Goal: Task Accomplishment & Management: Complete application form

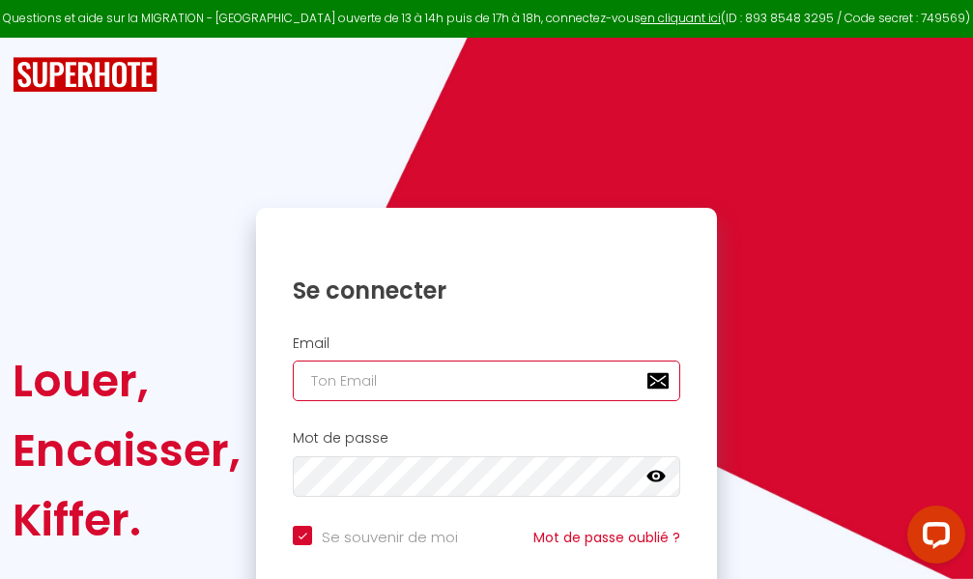
click at [553, 381] on input "email" at bounding box center [486, 380] width 387 height 41
type input "m"
checkbox input "true"
type input "ma"
checkbox input "true"
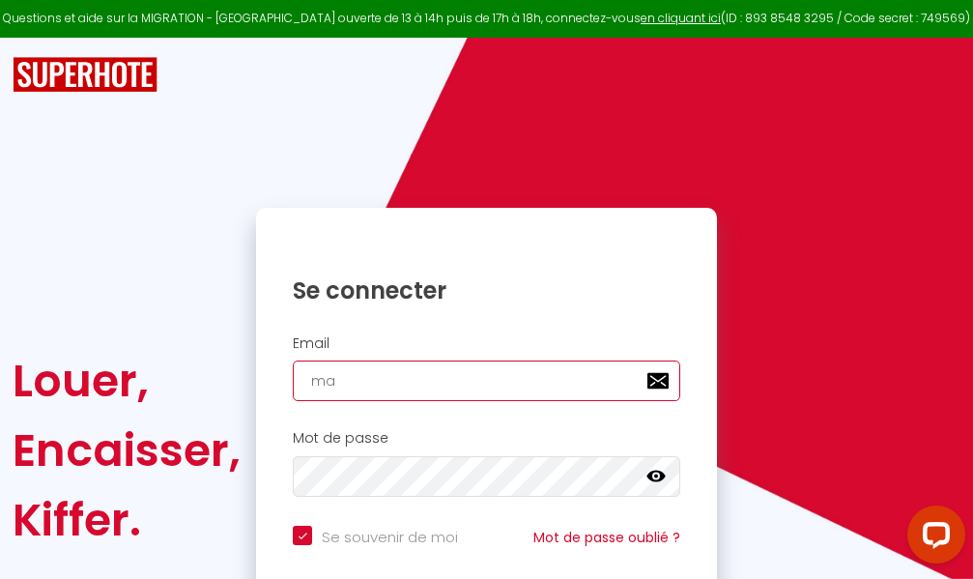
type input "mar"
checkbox input "true"
type input "marc"
checkbox input "true"
type input "marcd"
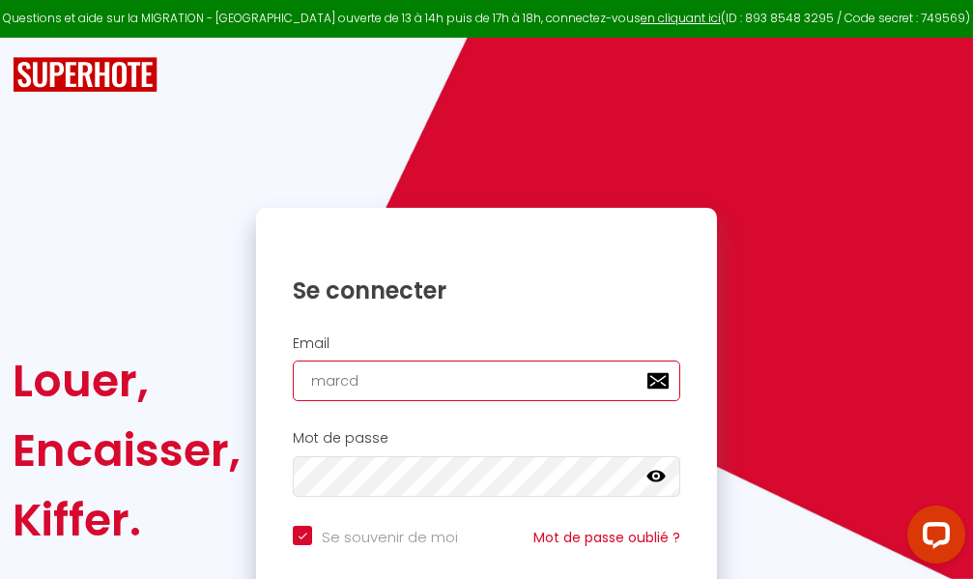
checkbox input "true"
type input "marcdp"
checkbox input "true"
type input "marcdpo"
checkbox input "true"
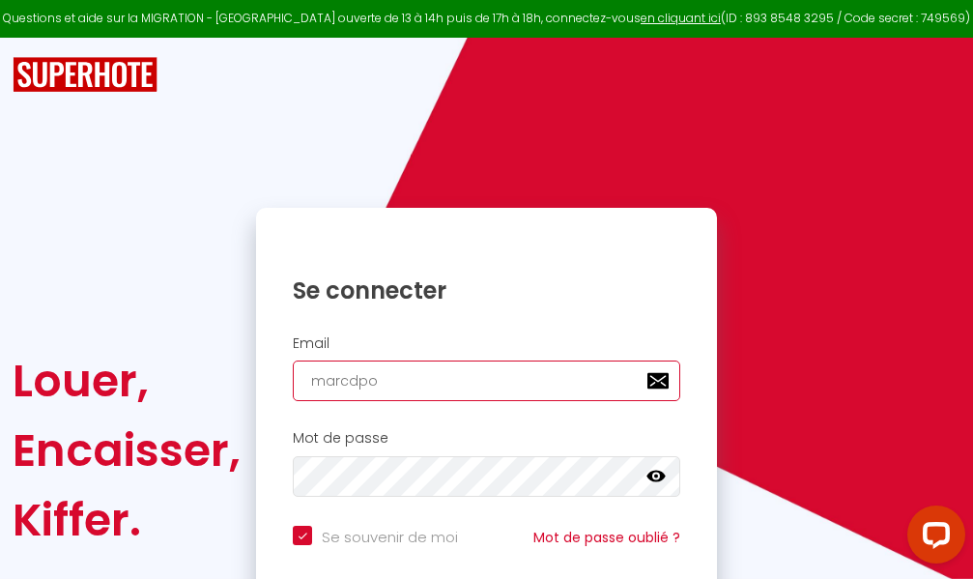
type input "marcdpoz"
checkbox input "true"
type input "marcdpoz."
checkbox input "true"
type input "marcdpoz.l"
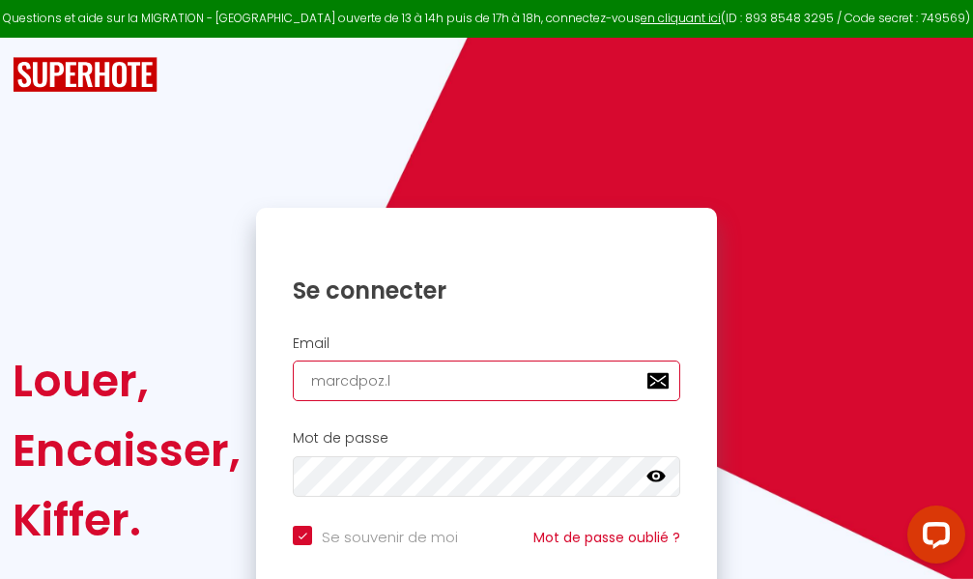
checkbox input "true"
type input "marcdpoz.lo"
checkbox input "true"
type input "marcdpoz.loc"
checkbox input "true"
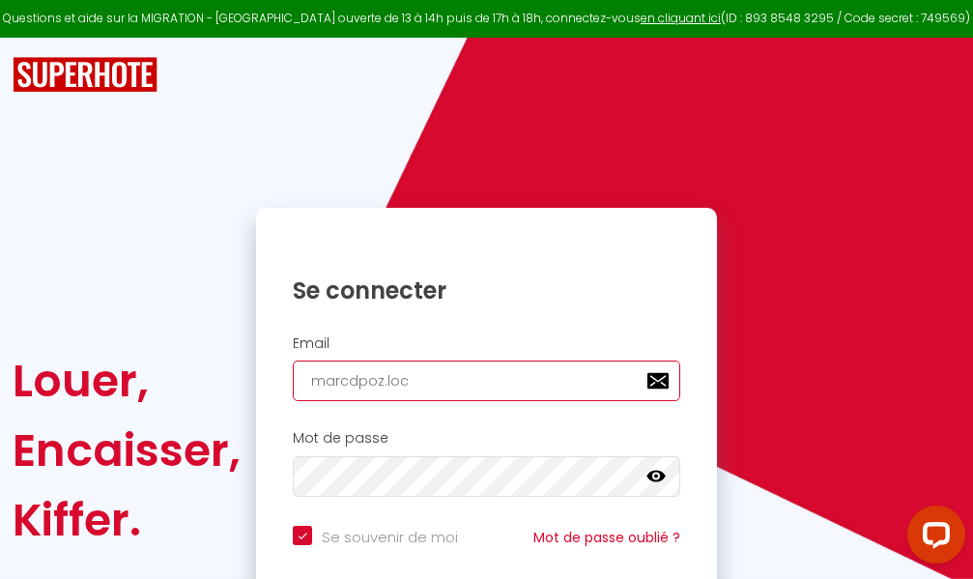
type input "marcdpoz.loca"
checkbox input "true"
type input "marcdpoz.locat"
checkbox input "true"
type input "marcdpoz.locati"
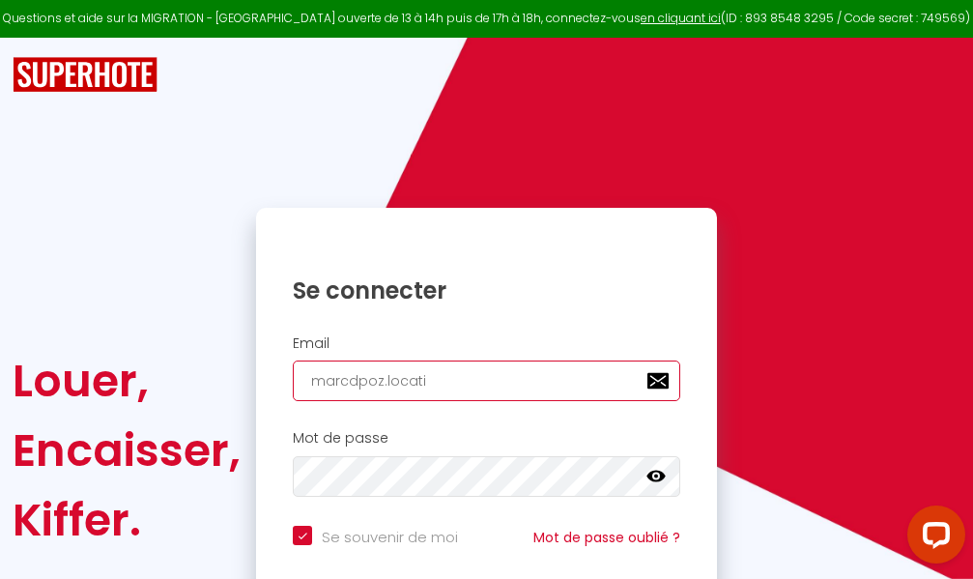
checkbox input "true"
type input "marcdpoz.locatio"
checkbox input "true"
type input "marcdpoz.location"
checkbox input "true"
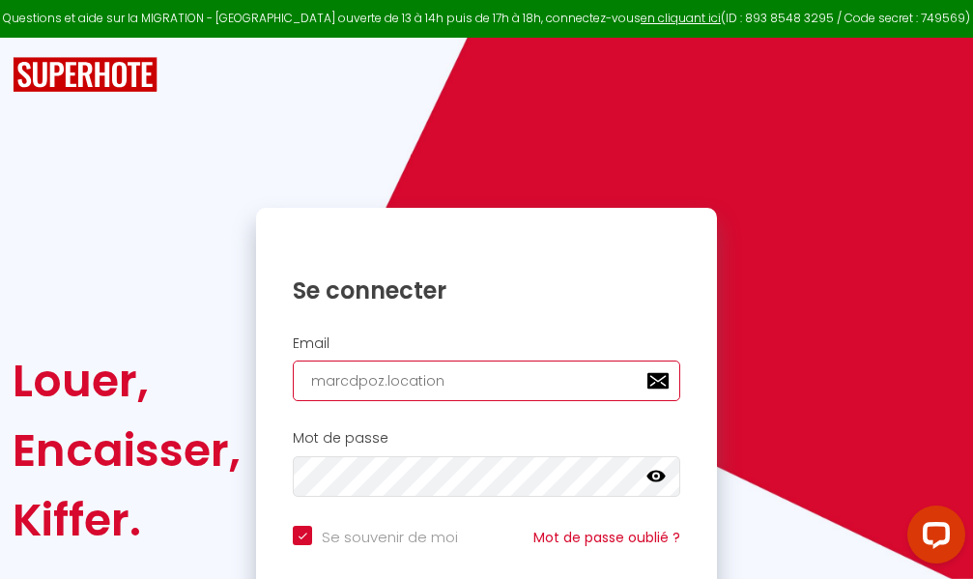
type input "marcdpoz.location@"
checkbox input "true"
type input "marcdpoz.location@g"
checkbox input "true"
type input "marcdpoz.location@gm"
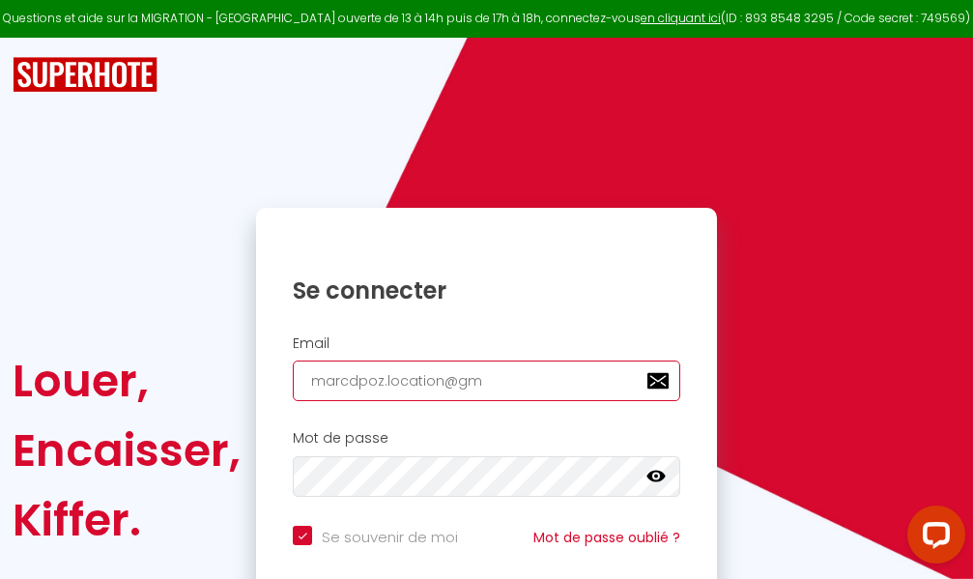
checkbox input "true"
type input "marcdpoz.location@gma"
checkbox input "true"
type input "marcdpoz.location@gmai"
checkbox input "true"
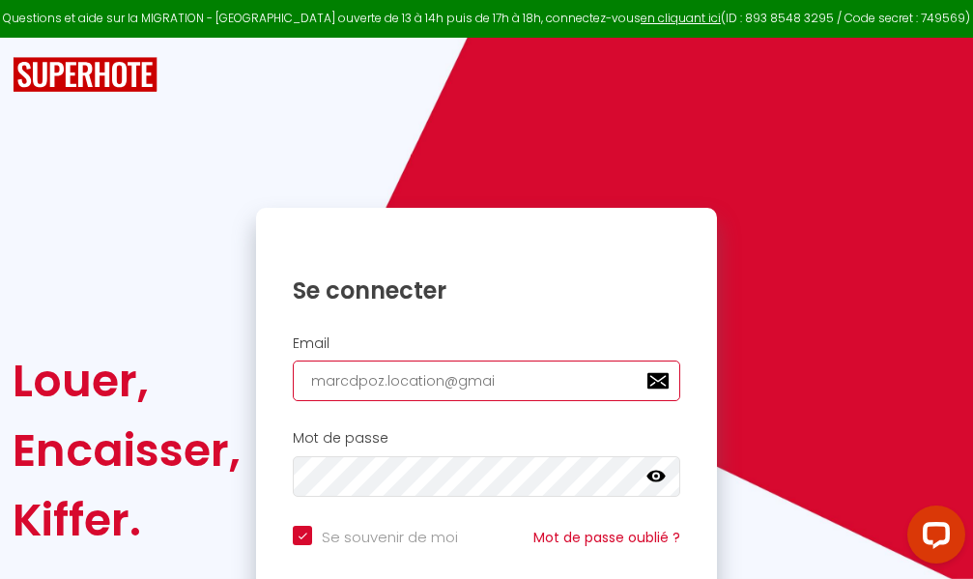
type input "[EMAIL_ADDRESS]"
checkbox input "true"
type input "[EMAIL_ADDRESS]."
checkbox input "true"
type input "marcdpoz.location@gmail.c"
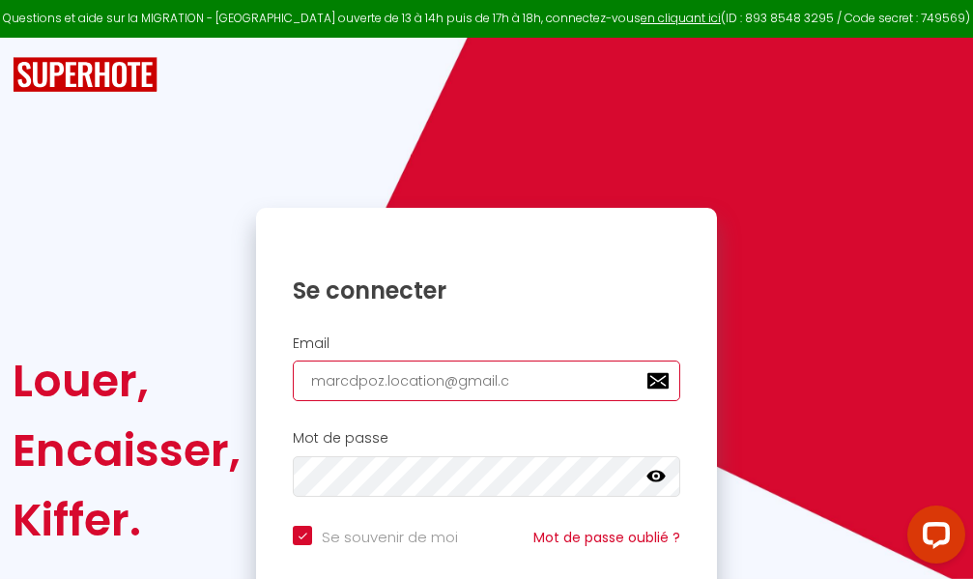
checkbox input "true"
type input "[EMAIL_ADDRESS][DOMAIN_NAME]"
checkbox input "true"
type input "[EMAIL_ADDRESS][DOMAIN_NAME]"
checkbox input "true"
